Goal: Navigation & Orientation: Find specific page/section

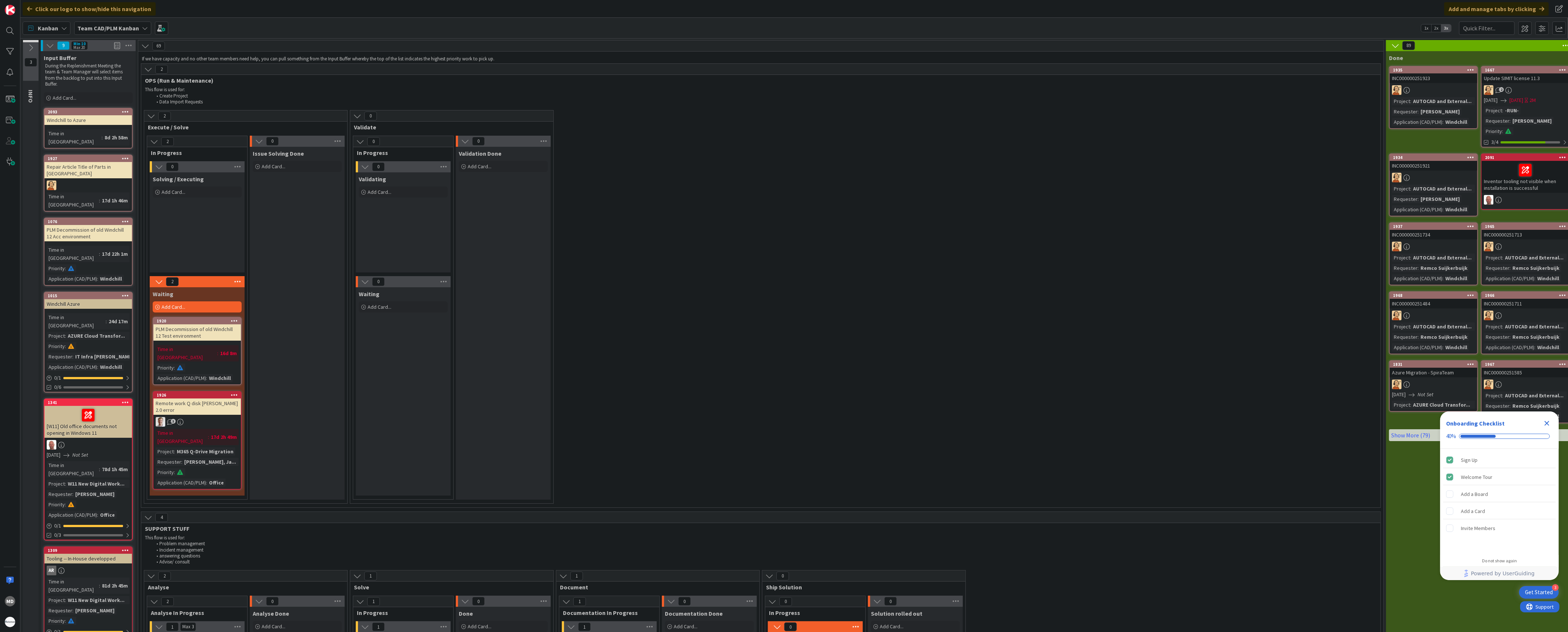
click at [189, 362] on div "Time in Column : 16d 8m Priority : Application (CAD/PLM) : Windchill" at bounding box center [197, 363] width 83 height 37
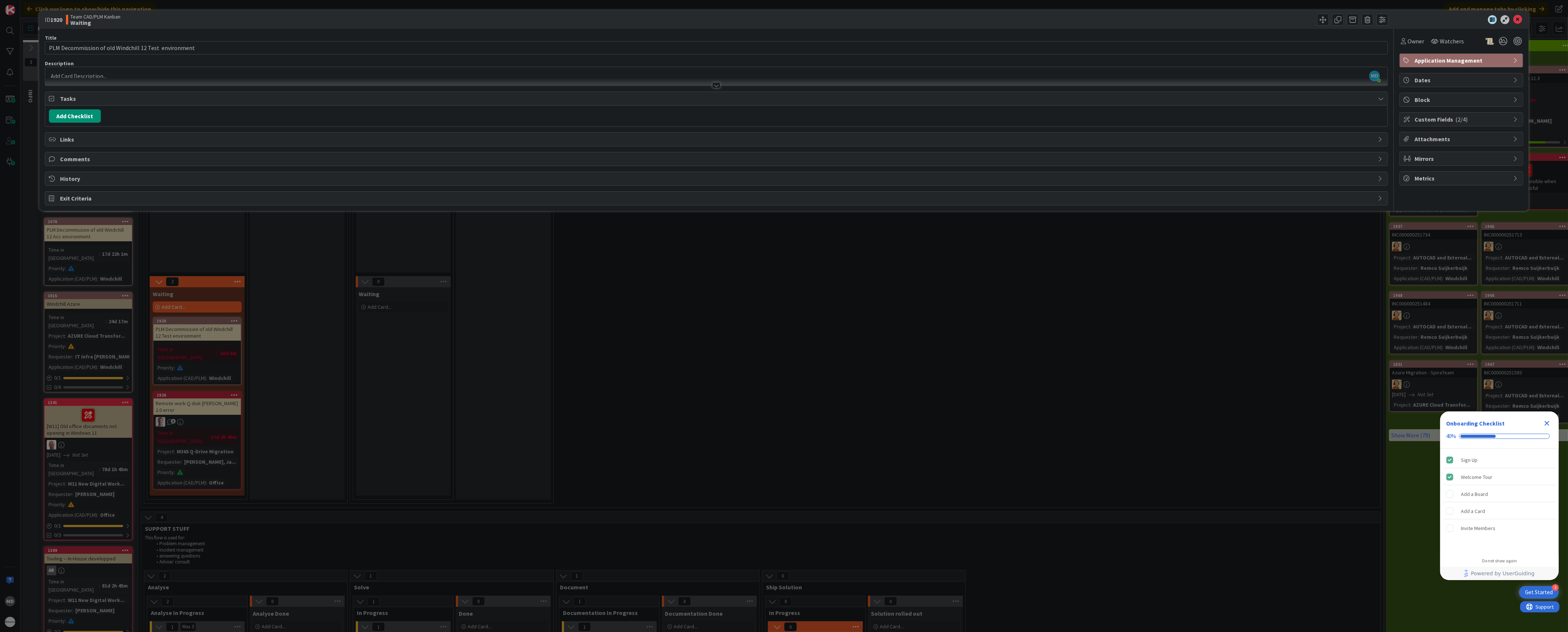
click at [85, 76] on div "MD [PERSON_NAME] just joined" at bounding box center [716, 76] width 1342 height 18
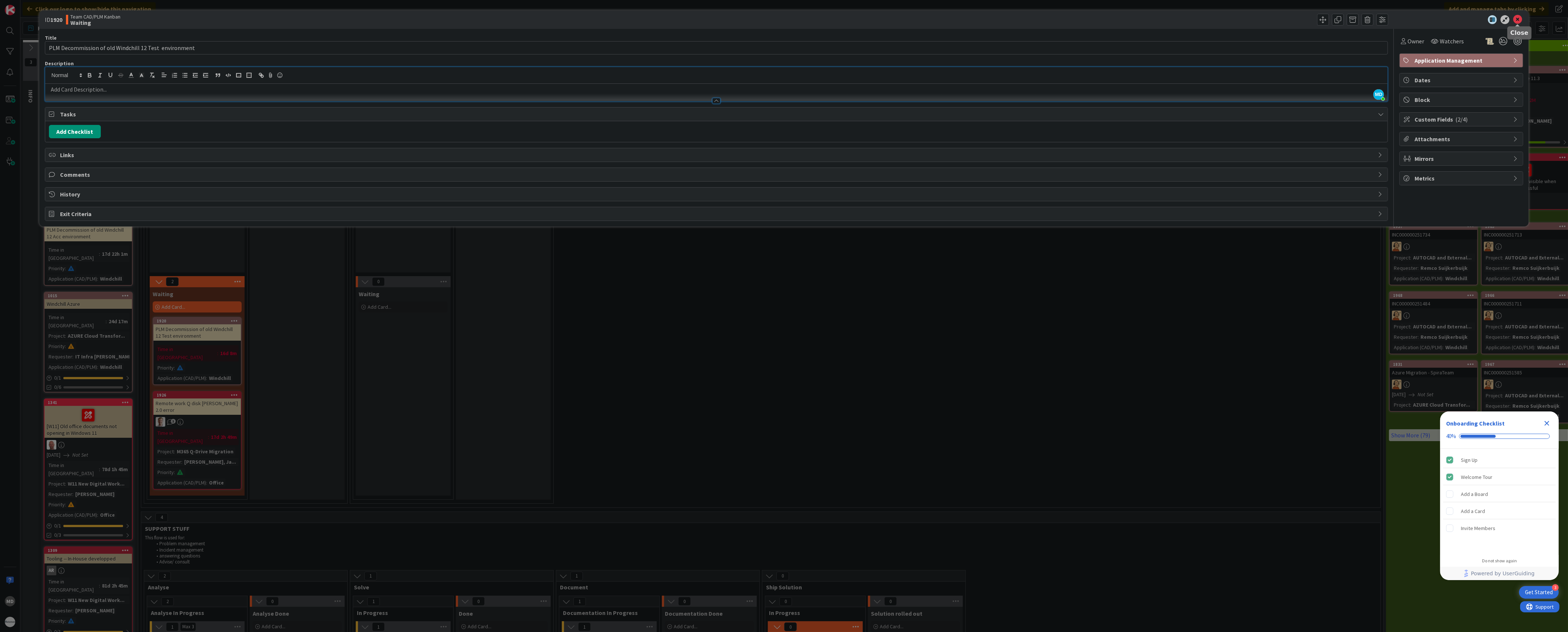
click at [1515, 18] on icon at bounding box center [1517, 19] width 9 height 9
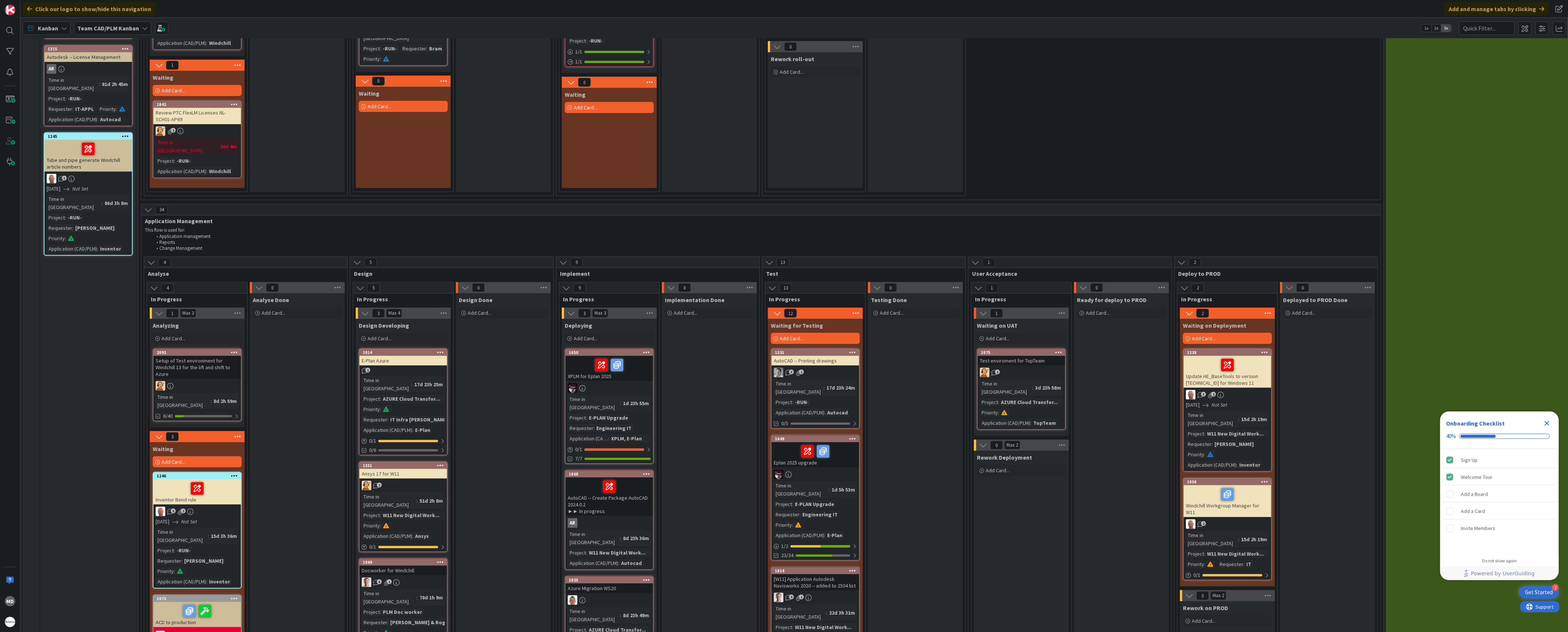
scroll to position [742, 0]
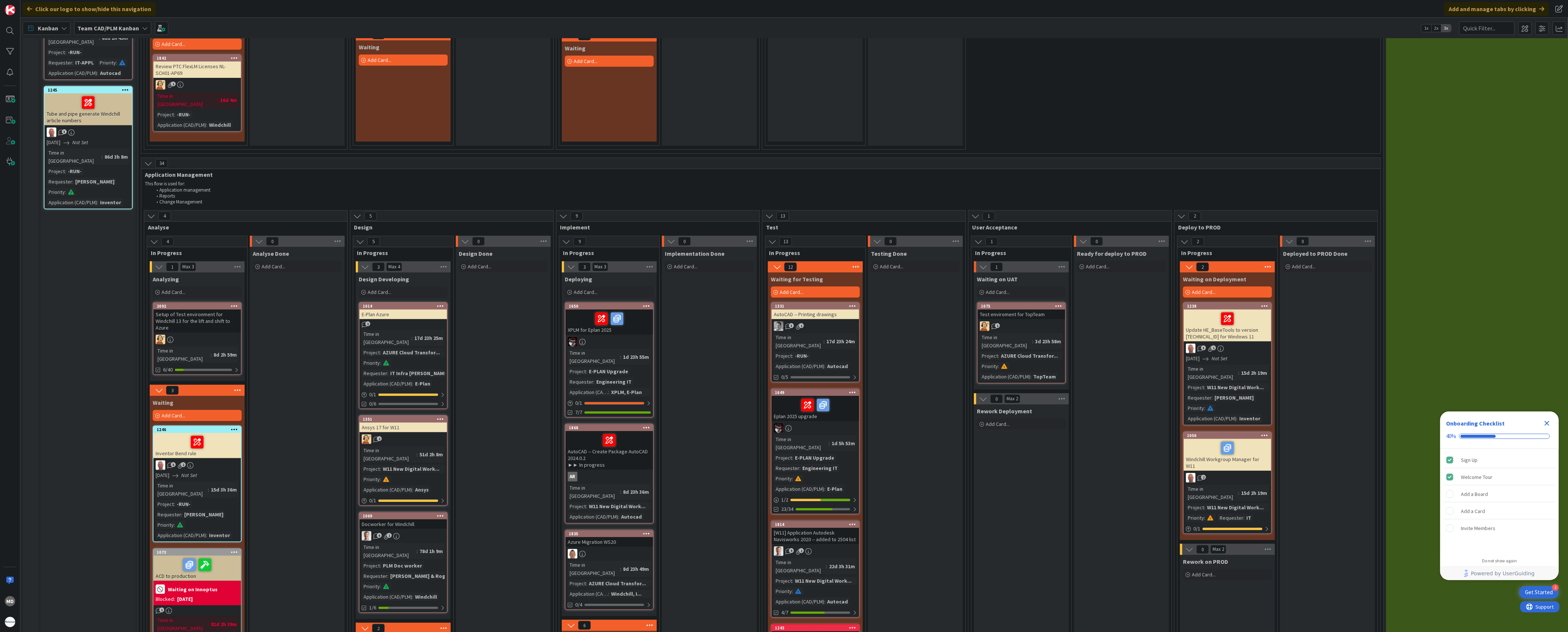
click at [218, 433] on div "Inventor Bend rule" at bounding box center [197, 445] width 88 height 25
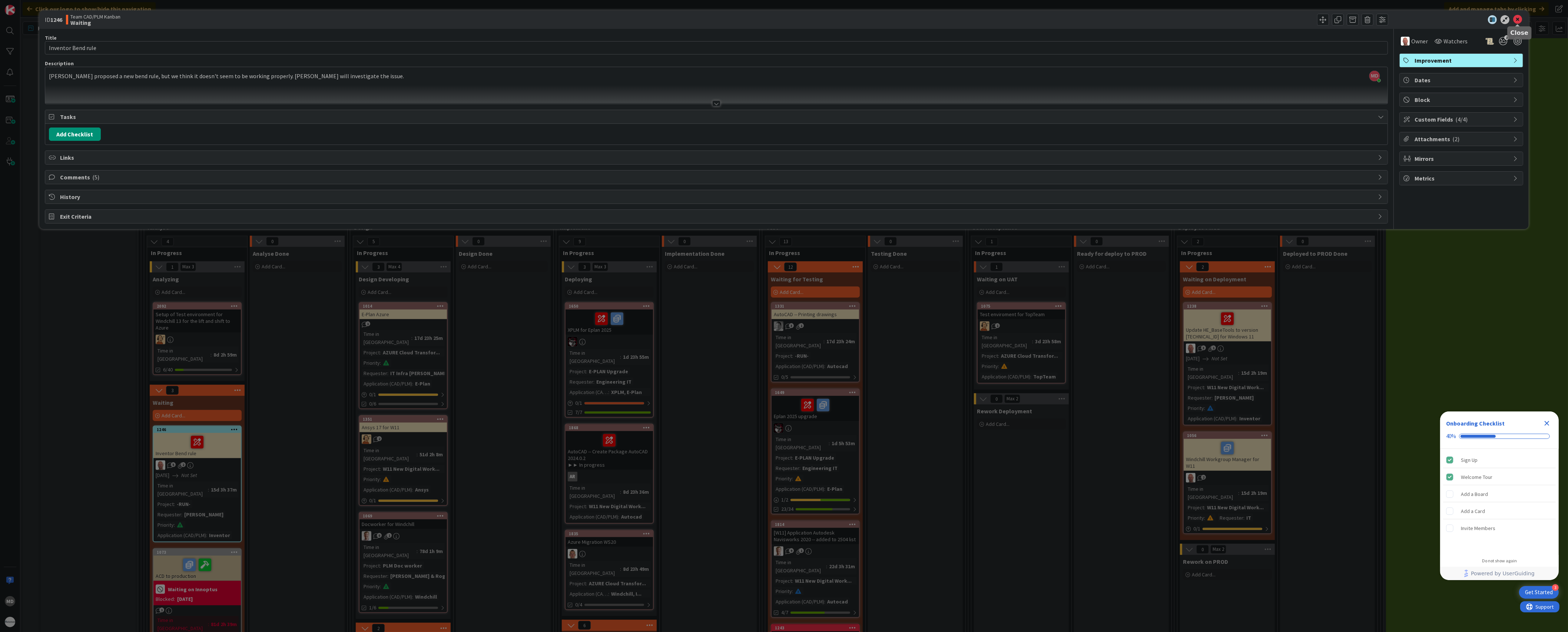
click at [1516, 20] on icon at bounding box center [1517, 19] width 9 height 9
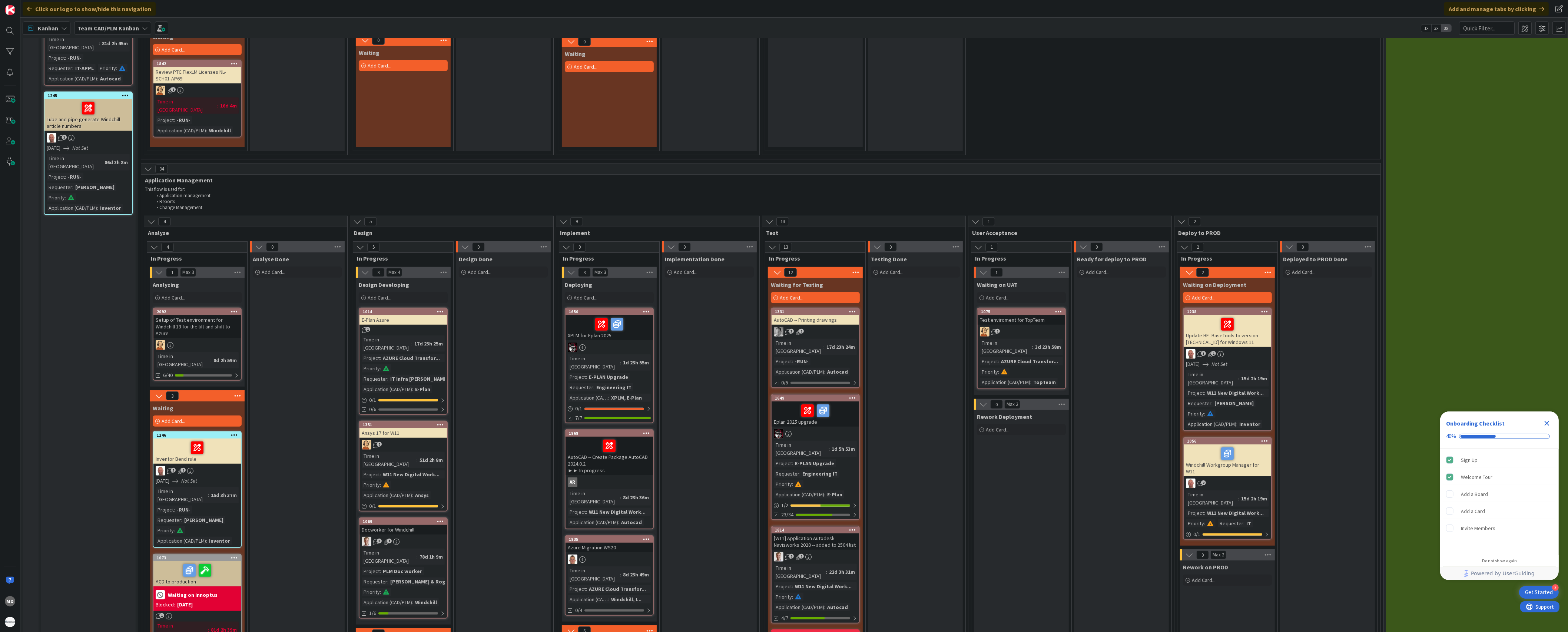
scroll to position [734, 0]
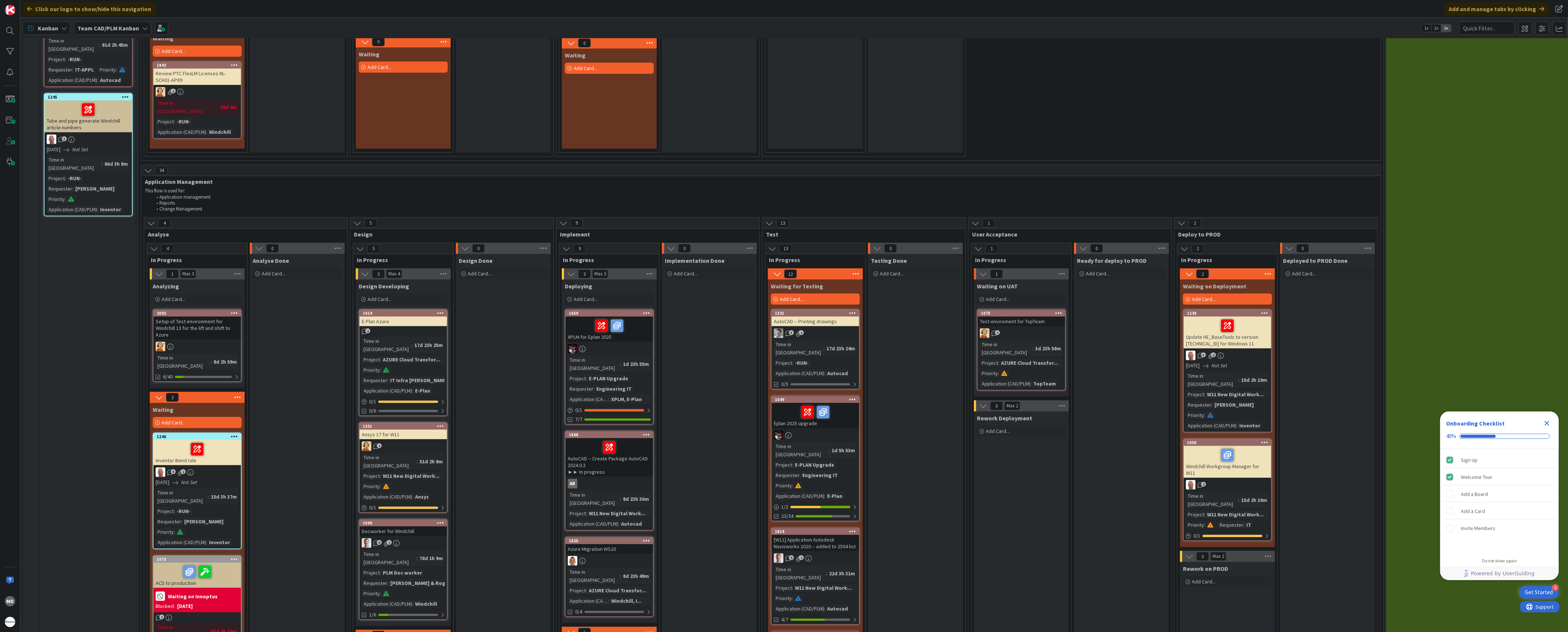
click at [1203, 482] on span "2" at bounding box center [1203, 484] width 5 height 5
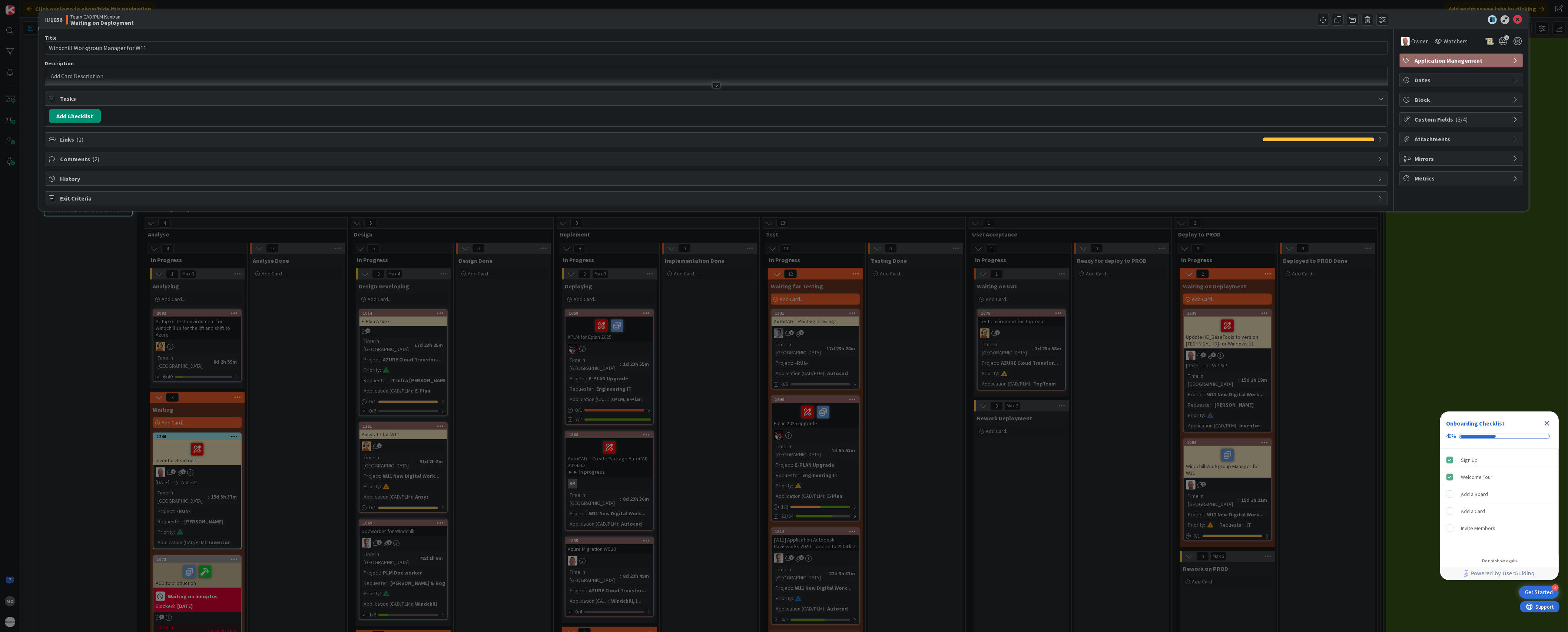
click at [107, 136] on span "Links ( 1 )" at bounding box center [660, 139] width 1199 height 9
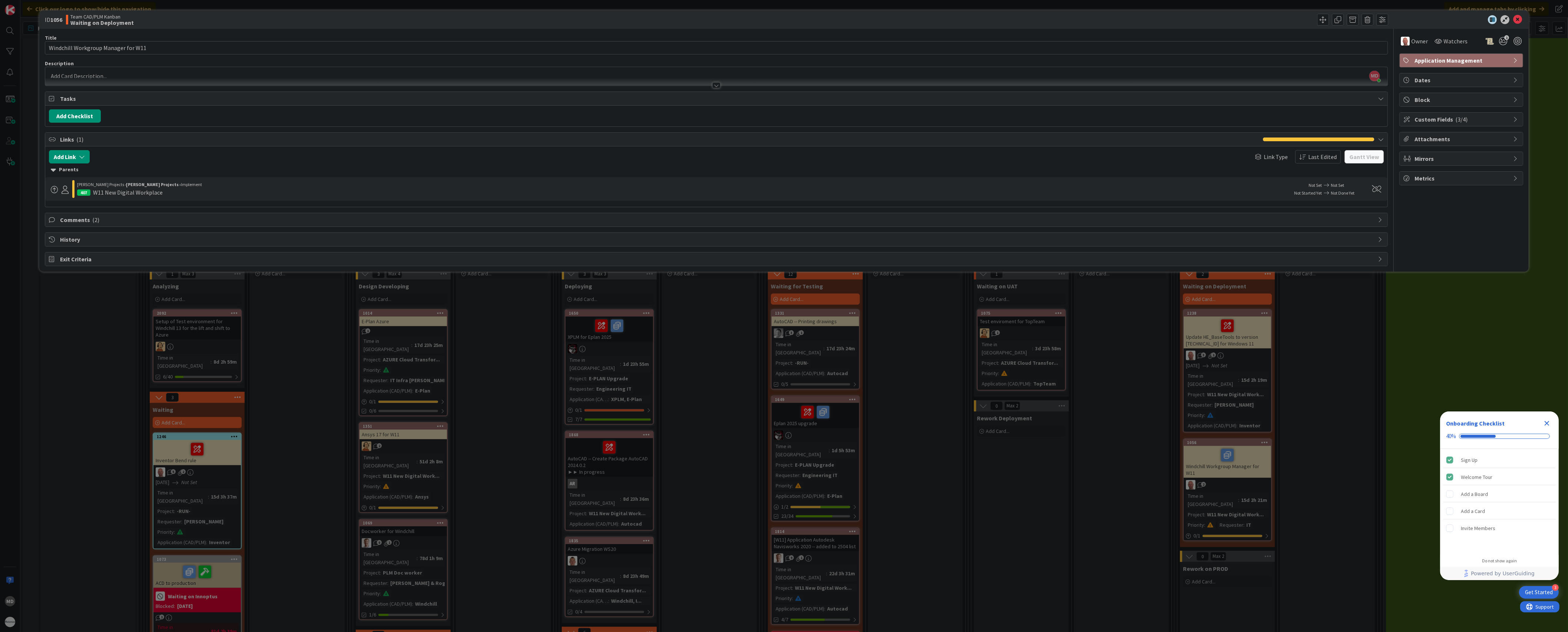
click at [99, 217] on span "Comments ( 2 )" at bounding box center [717, 220] width 1314 height 9
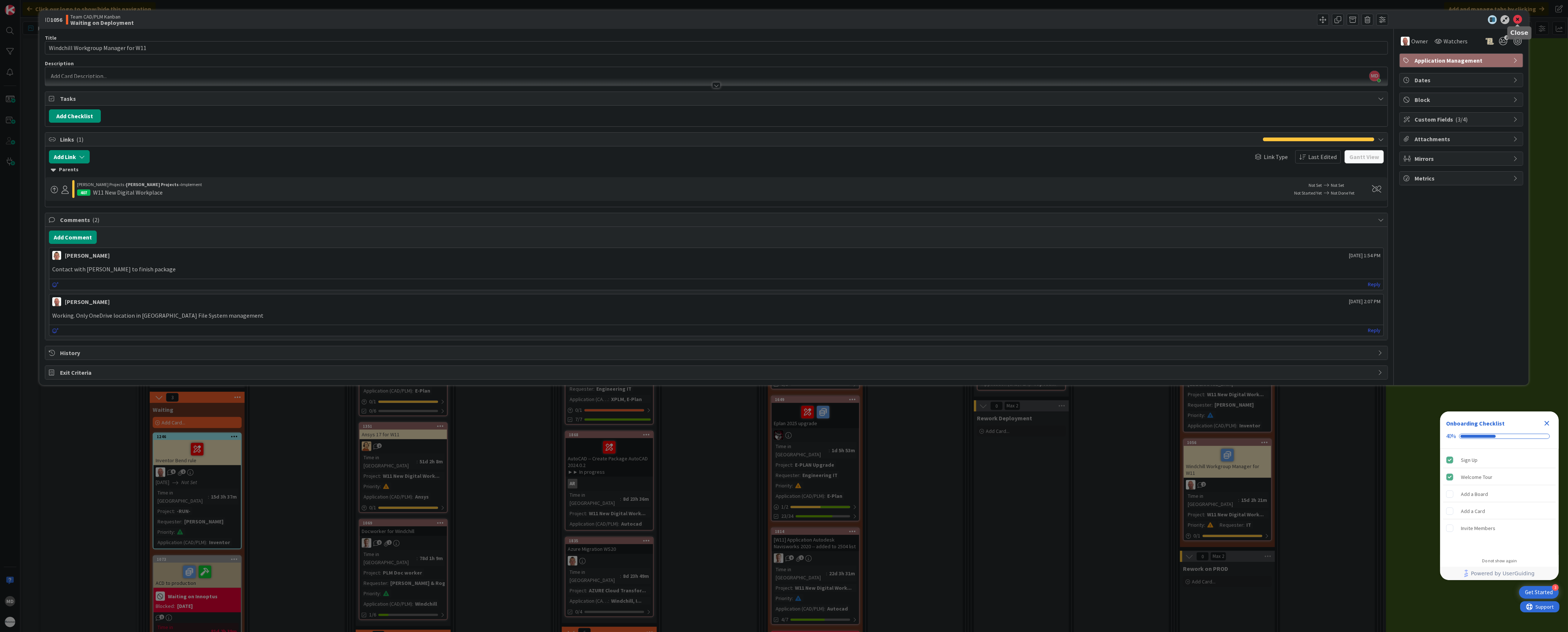
click at [1517, 23] on icon at bounding box center [1517, 19] width 9 height 9
